Goal: Find specific page/section: Find specific page/section

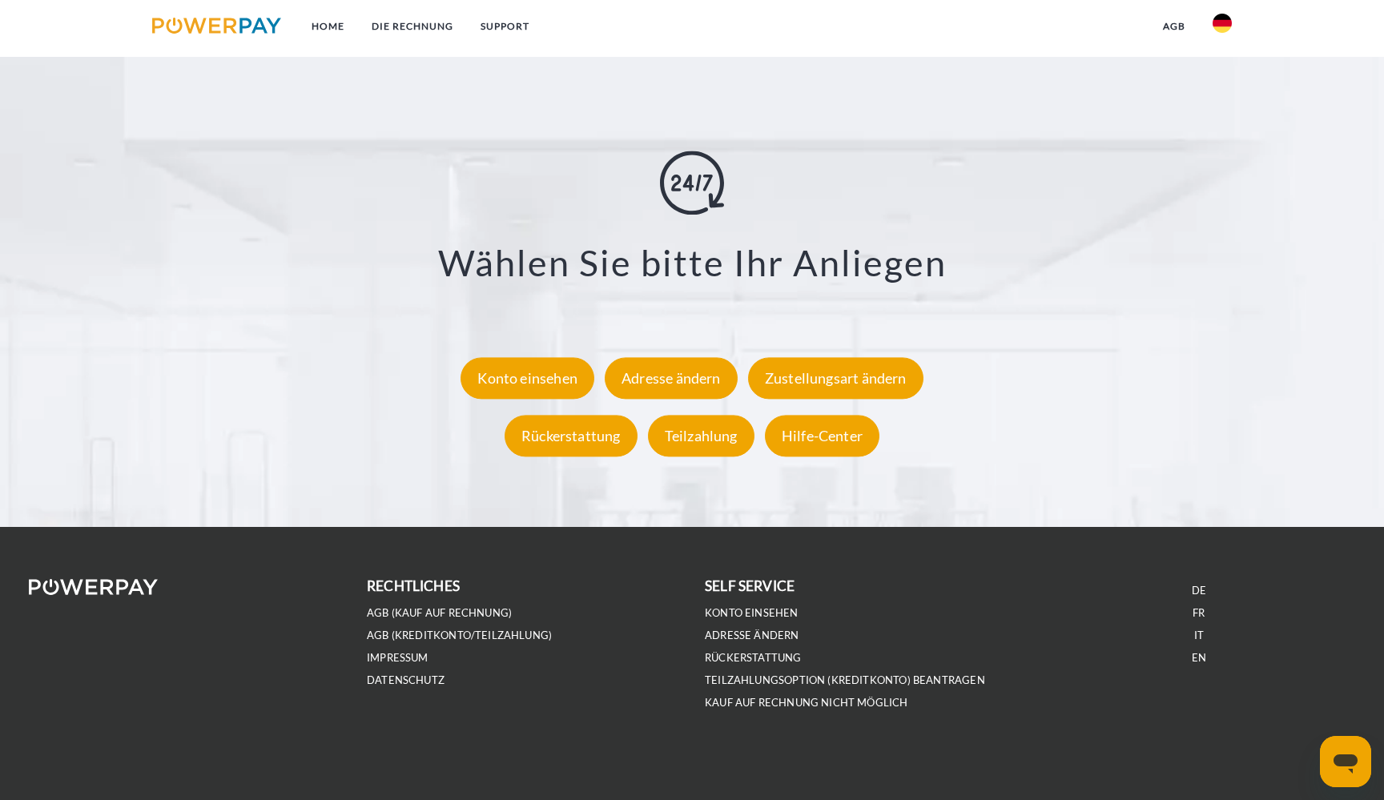
scroll to position [3024, 0]
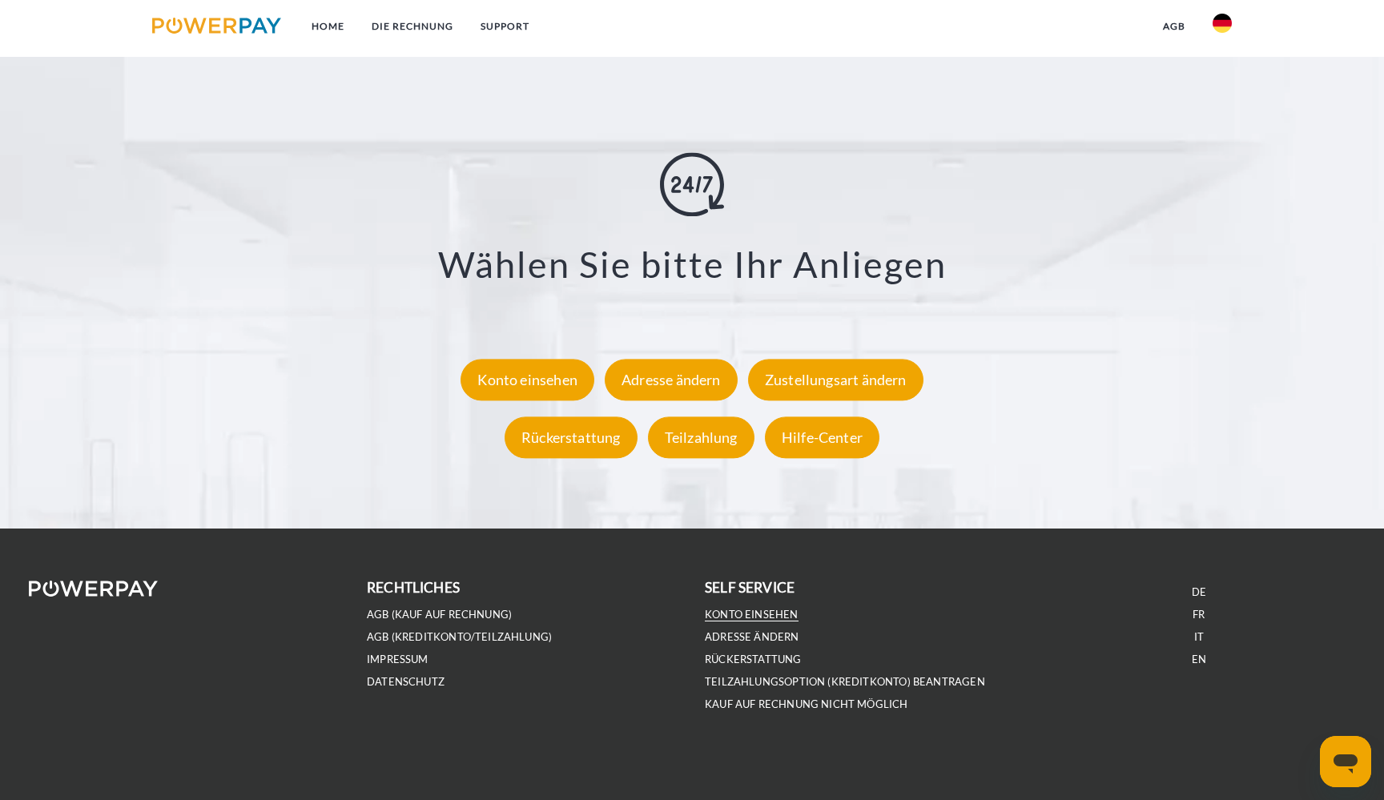
click at [754, 613] on link "Konto einsehen" at bounding box center [752, 615] width 94 height 14
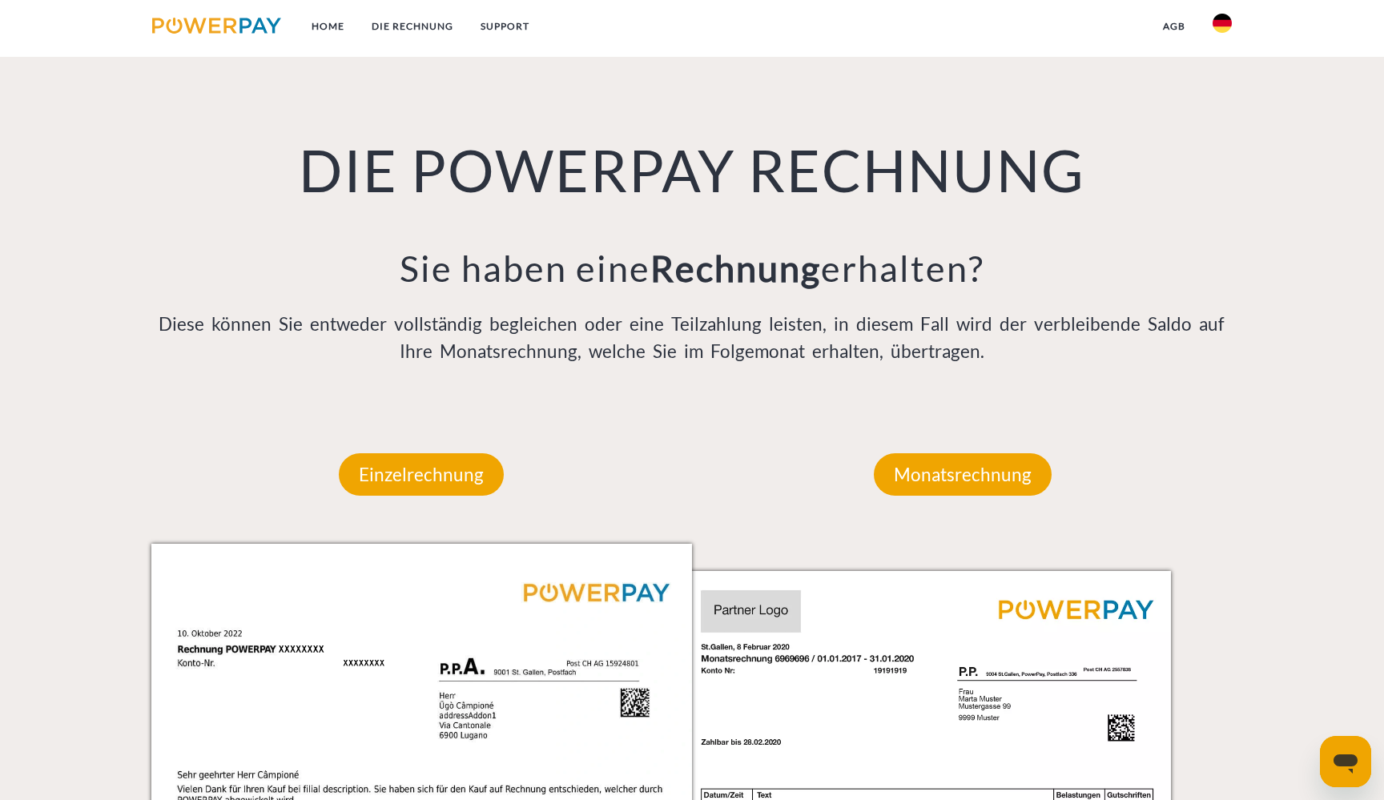
scroll to position [1188, 0]
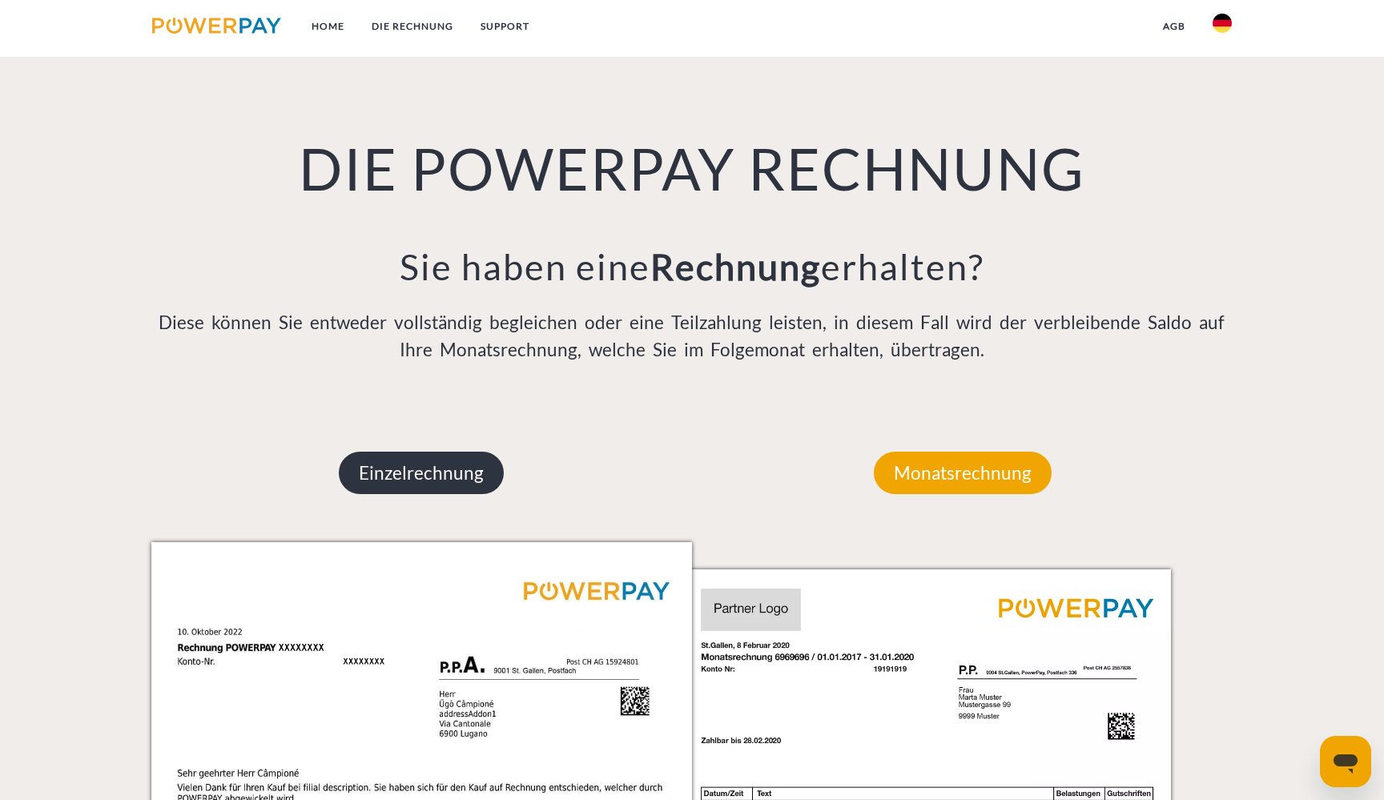
click at [411, 473] on p "Einzelrechnung" at bounding box center [421, 473] width 165 height 43
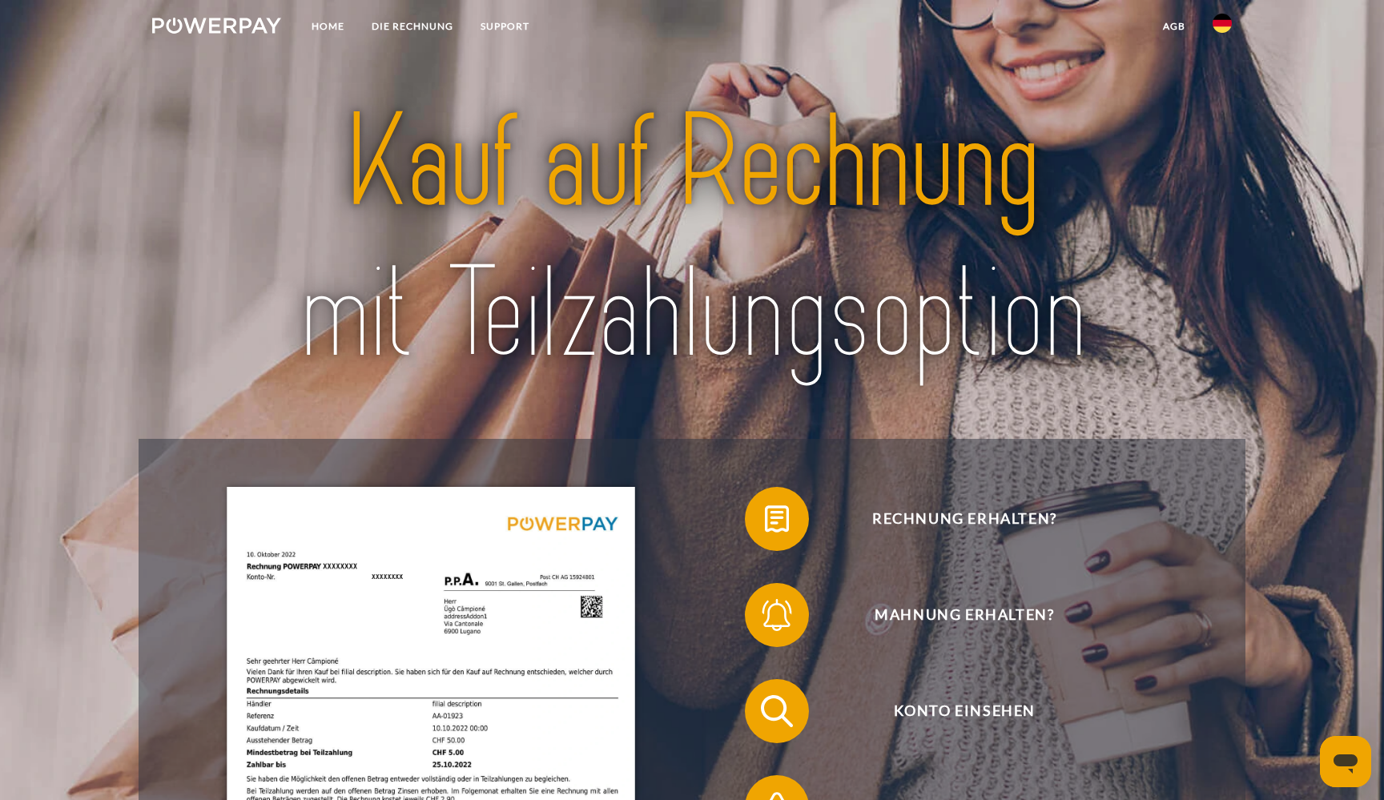
scroll to position [0, 0]
